Goal: Task Accomplishment & Management: Complete application form

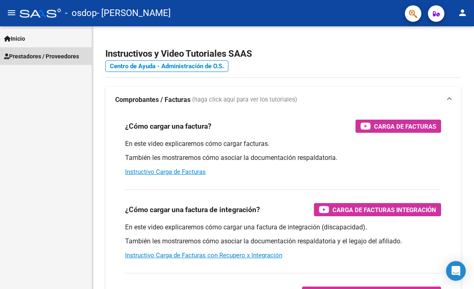
click at [46, 56] on span "Prestadores / Proveedores" at bounding box center [41, 56] width 75 height 9
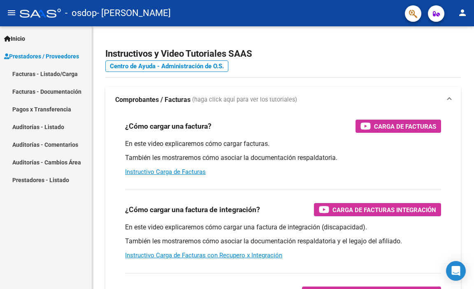
click at [49, 72] on link "Facturas - Listado/Carga" at bounding box center [46, 74] width 92 height 18
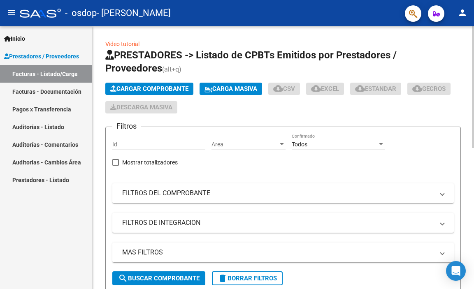
click at [147, 90] on span "Cargar Comprobante" at bounding box center [149, 88] width 78 height 7
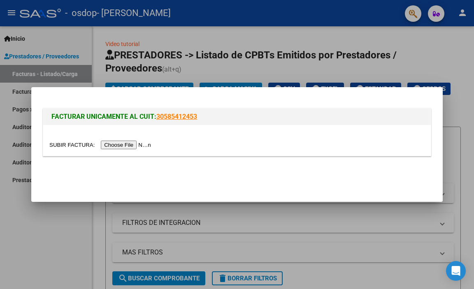
click at [131, 145] on input "file" at bounding box center [101, 145] width 104 height 9
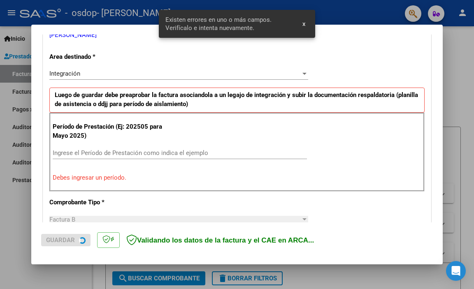
scroll to position [177, 0]
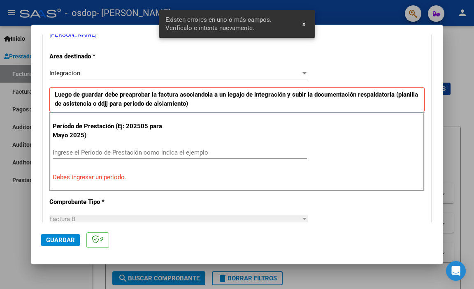
click at [107, 181] on p "Debes ingresar un período." at bounding box center [237, 177] width 368 height 9
click at [111, 176] on p "Debes ingresar un período." at bounding box center [237, 177] width 368 height 9
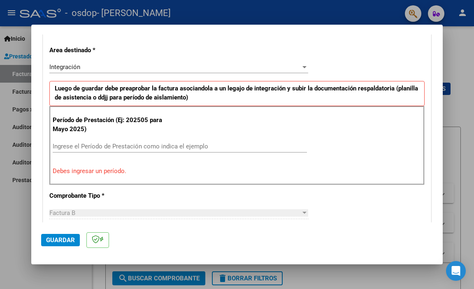
scroll to position [206, 0]
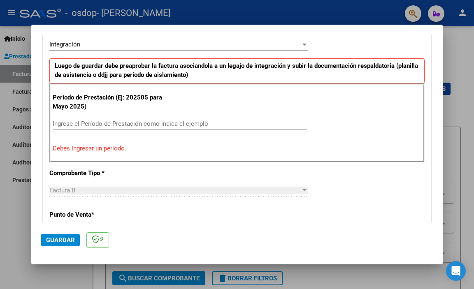
click at [133, 124] on input "Ingrese el Período de Prestación como indica el ejemplo" at bounding box center [180, 123] width 254 height 7
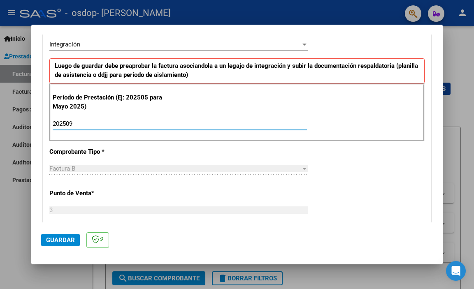
type input "202509"
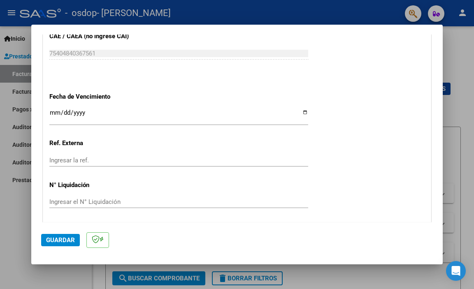
scroll to position [534, 0]
click at [69, 111] on input "Ingresar la fecha" at bounding box center [178, 115] width 259 height 13
click at [298, 110] on input "Ingresar la fecha" at bounding box center [178, 115] width 259 height 13
type input "[DATE]"
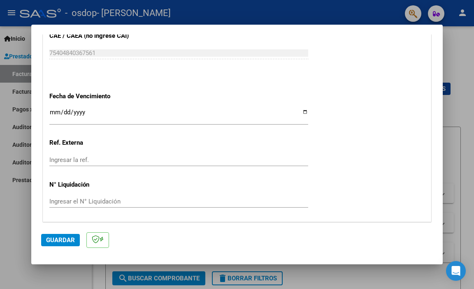
scroll to position [561, 0]
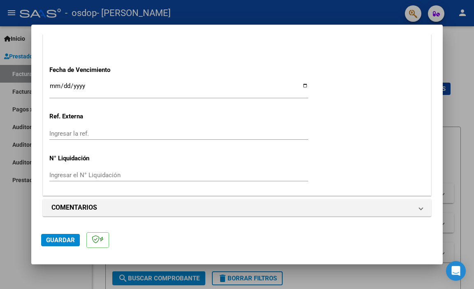
click at [66, 238] on span "Guardar" at bounding box center [60, 239] width 29 height 7
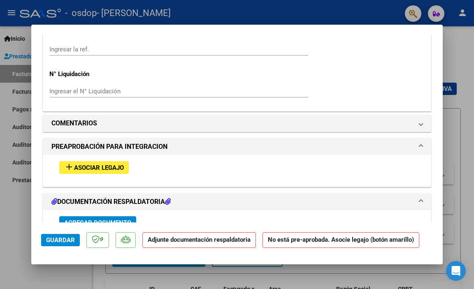
scroll to position [658, 0]
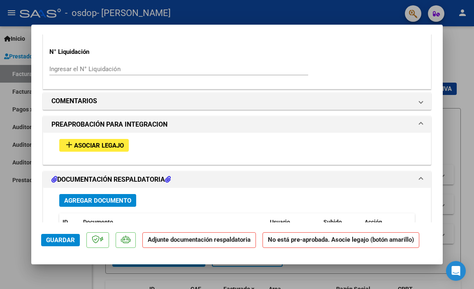
click at [104, 142] on span "Asociar Legajo" at bounding box center [99, 145] width 50 height 7
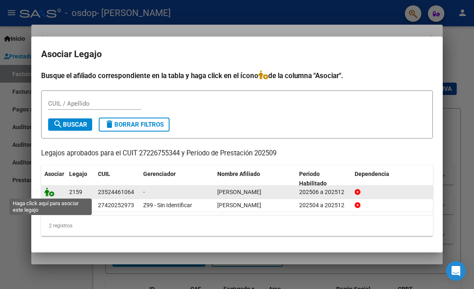
click at [51, 194] on icon at bounding box center [49, 191] width 10 height 9
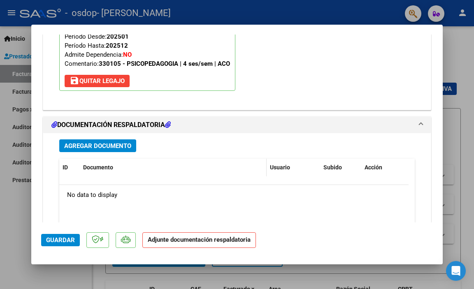
scroll to position [843, 0]
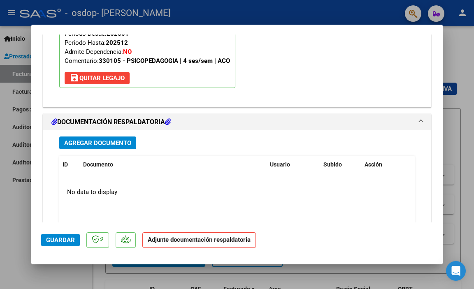
click at [93, 146] on span "Agregar Documento" at bounding box center [97, 142] width 67 height 7
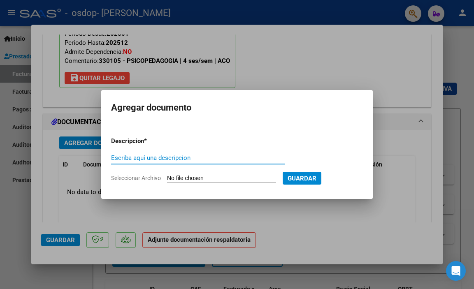
click at [172, 157] on input "Escriba aquí una descripcion" at bounding box center [197, 157] width 173 height 7
type input "ASIST"
click at [193, 176] on input "Seleccionar Archivo" at bounding box center [221, 179] width 109 height 8
type input "C:\fakepath\ASIST [PERSON_NAME].pdf"
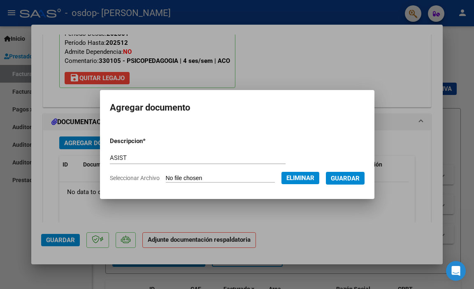
click at [357, 177] on span "Guardar" at bounding box center [344, 178] width 29 height 7
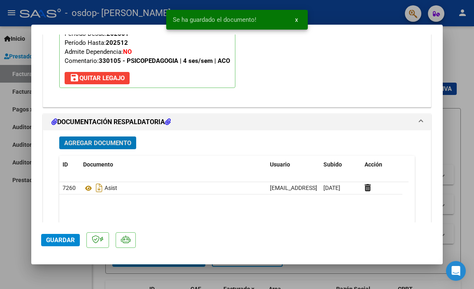
click at [56, 243] on span "Guardar" at bounding box center [60, 239] width 29 height 7
click at [296, 21] on span "x" at bounding box center [296, 19] width 3 height 7
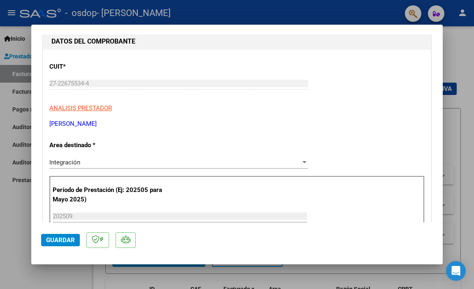
scroll to position [0, 0]
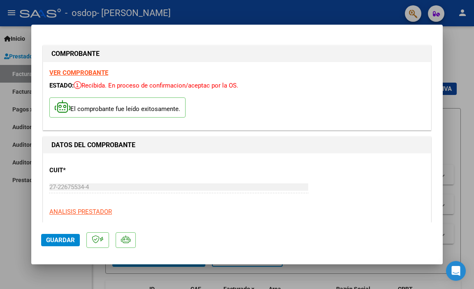
click at [12, 72] on div at bounding box center [237, 144] width 474 height 289
type input "$ 0,00"
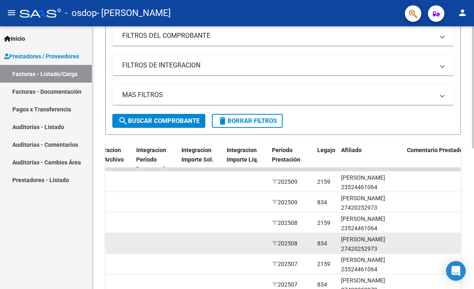
scroll to position [178, 0]
